Goal: Check status: Check status

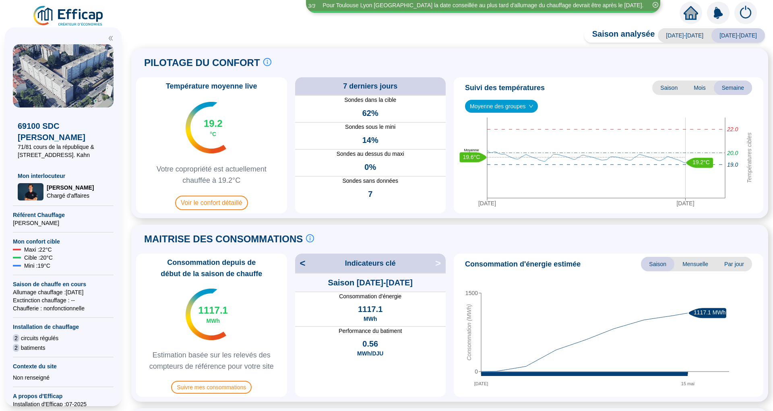
click at [686, 265] on span "Mensuelle" at bounding box center [696, 264] width 42 height 15
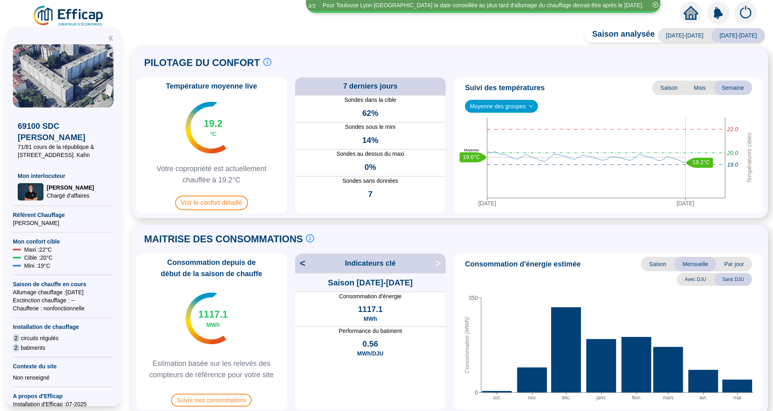
click at [661, 265] on span "Saison" at bounding box center [657, 264] width 33 height 15
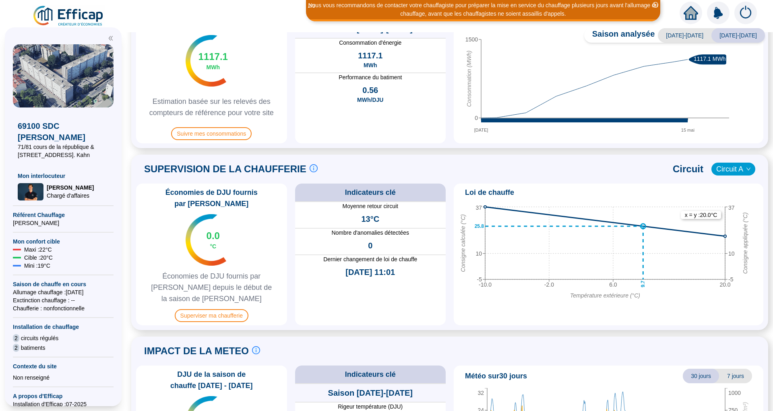
scroll to position [330, 0]
